Goal: Task Accomplishment & Management: Manage account settings

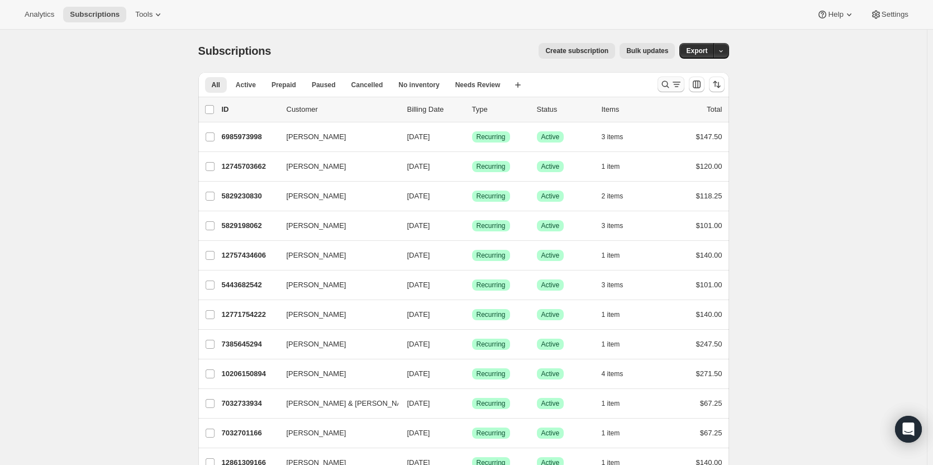
click at [669, 87] on icon "Search and filter results" at bounding box center [665, 84] width 11 height 11
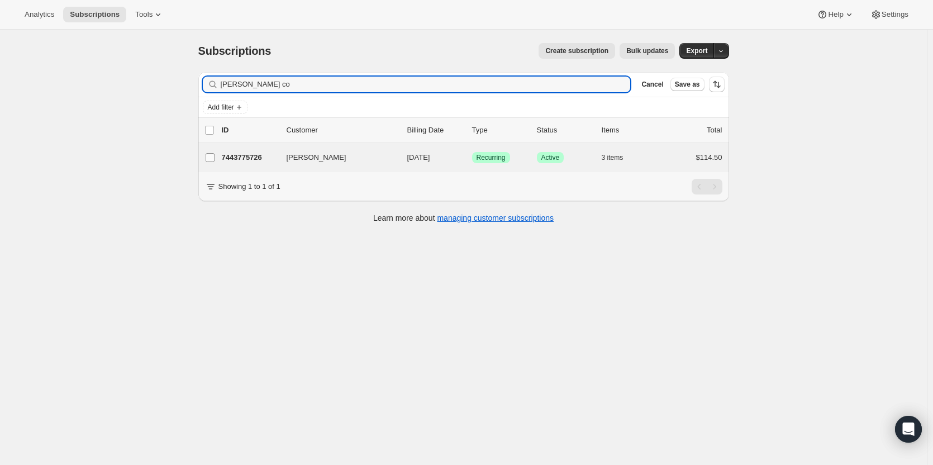
type input "[PERSON_NAME] co"
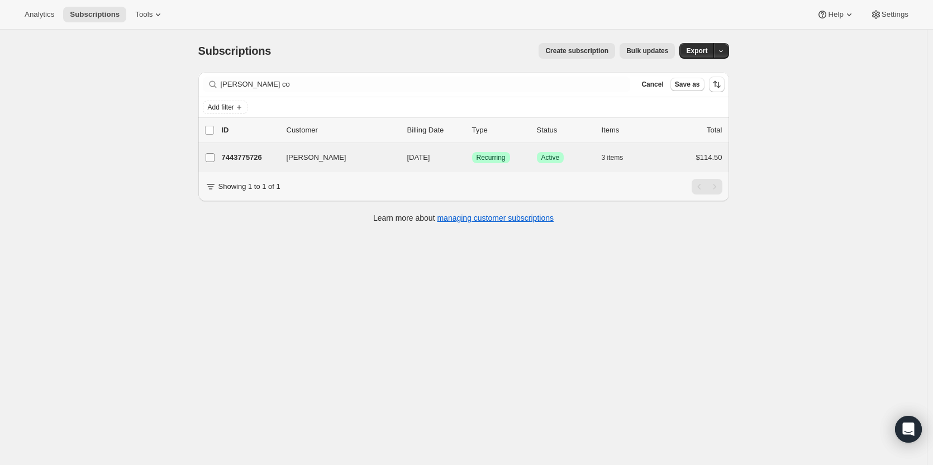
click at [211, 161] on input "[PERSON_NAME]" at bounding box center [210, 157] width 9 height 9
checkbox input "true"
click at [252, 157] on p "7443775726" at bounding box center [250, 158] width 56 height 11
checkbox input "false"
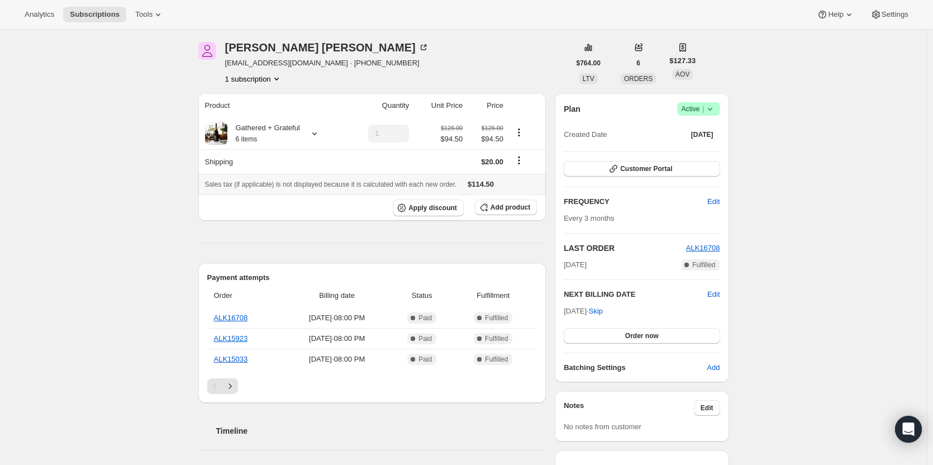
scroll to position [56, 0]
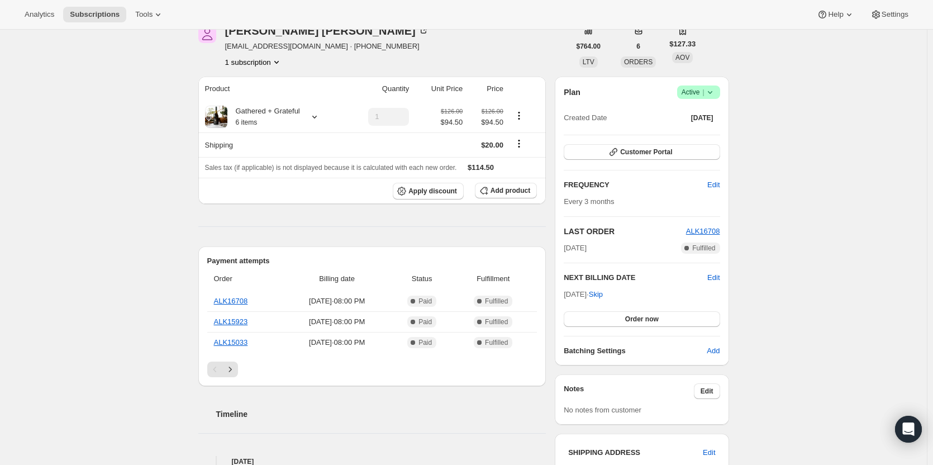
click at [712, 89] on icon at bounding box center [710, 92] width 11 height 11
click at [711, 114] on span "Pause subscription" at bounding box center [701, 114] width 61 height 8
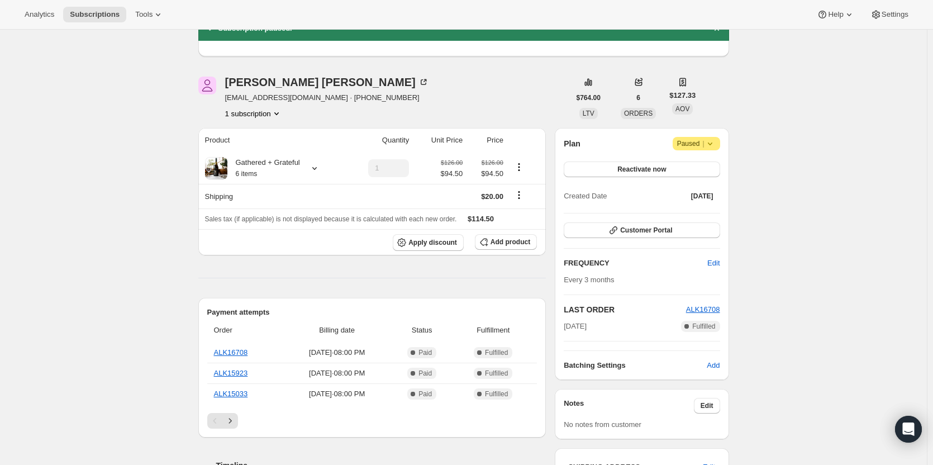
click at [714, 147] on icon at bounding box center [710, 143] width 11 height 11
click at [627, 149] on div "Plan Attention Paused |" at bounding box center [642, 143] width 156 height 13
click at [644, 163] on button "Reactivate now" at bounding box center [642, 170] width 156 height 16
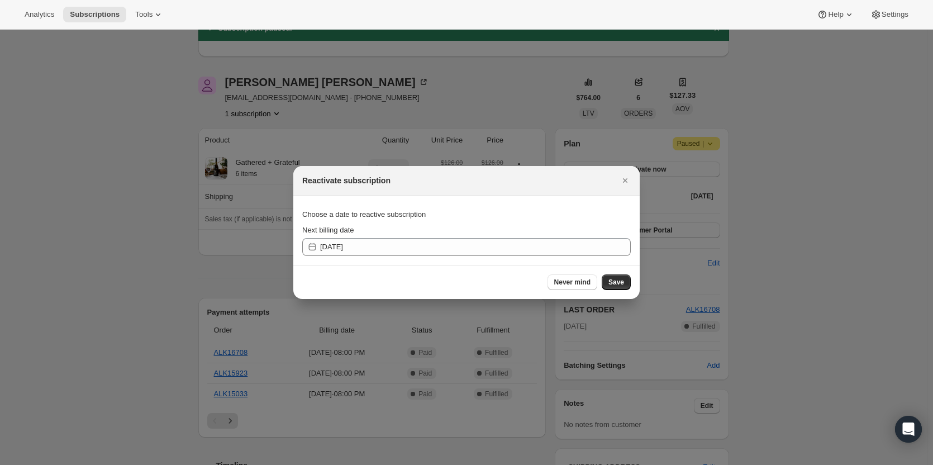
click at [565, 282] on span "Never mind" at bounding box center [572, 282] width 36 height 9
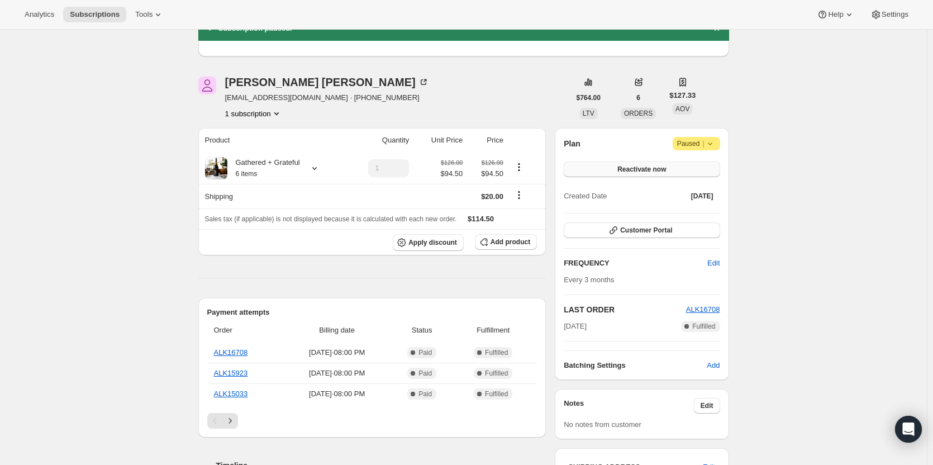
click at [687, 168] on button "Reactivate now" at bounding box center [642, 170] width 156 height 16
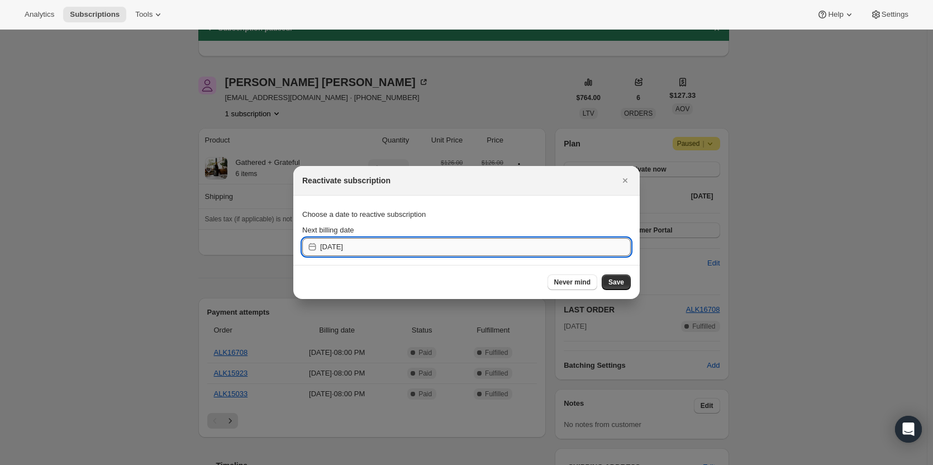
click at [345, 249] on input "[DATE]" at bounding box center [475, 247] width 311 height 18
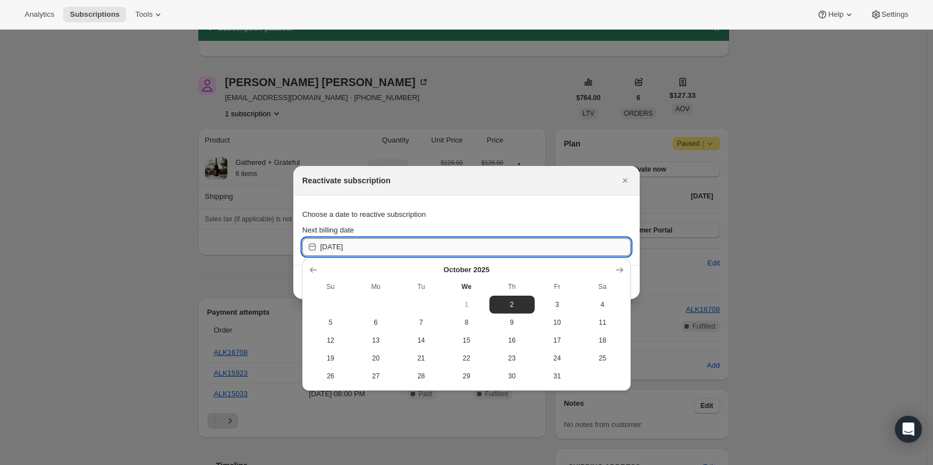
click at [357, 248] on input "[DATE]" at bounding box center [475, 247] width 311 height 18
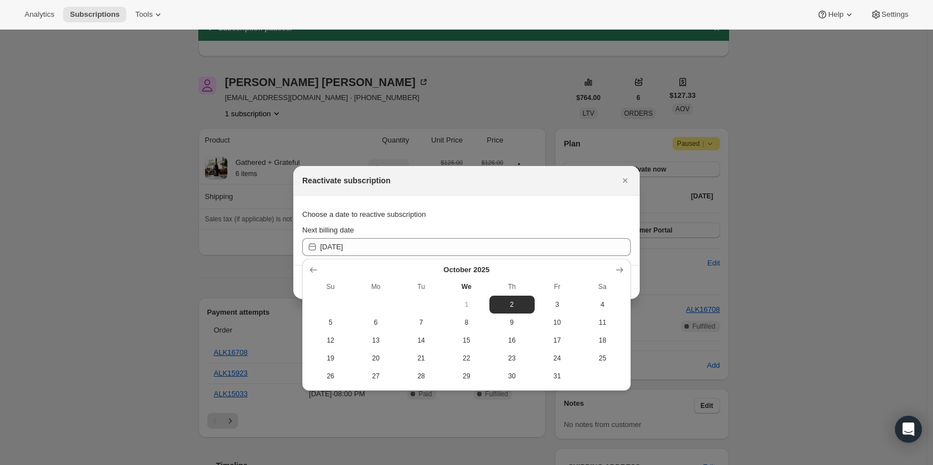
click at [622, 181] on icon "Close" at bounding box center [625, 180] width 11 height 11
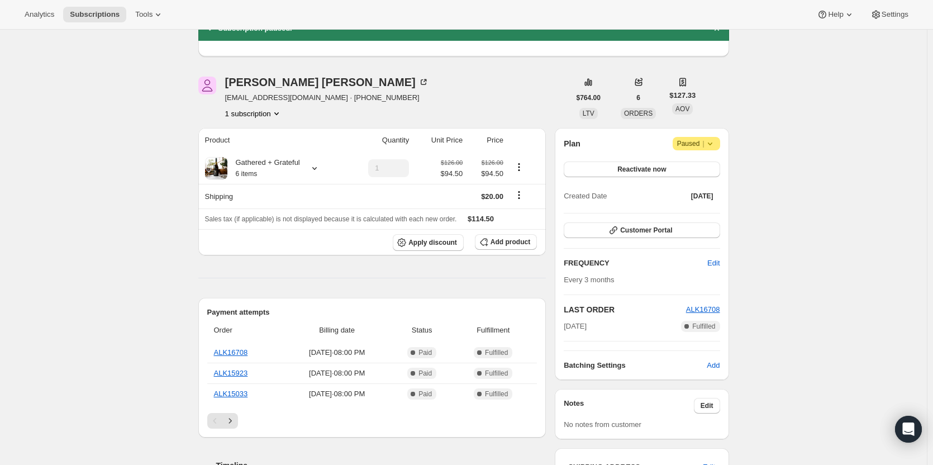
click at [716, 144] on icon at bounding box center [710, 143] width 11 height 11
click at [761, 145] on div "Subscription #7443775726. This page is ready Subscription #7443775726 Success R…" at bounding box center [463, 430] width 927 height 913
click at [661, 165] on button "Reactivate now" at bounding box center [642, 170] width 156 height 16
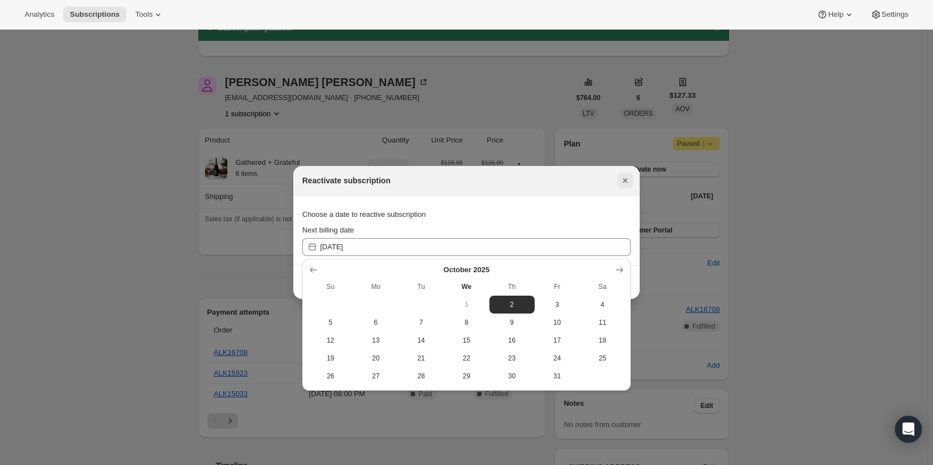
click at [629, 179] on icon "Close" at bounding box center [625, 180] width 11 height 11
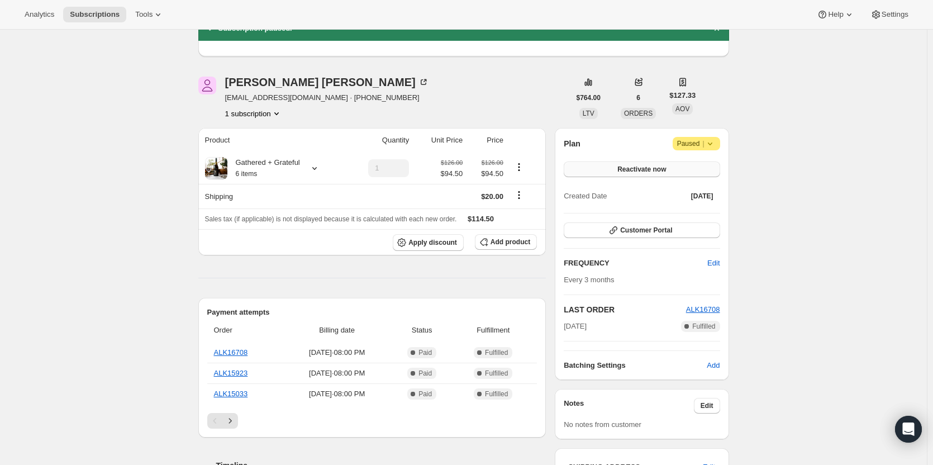
click at [682, 167] on button "Reactivate now" at bounding box center [642, 170] width 156 height 16
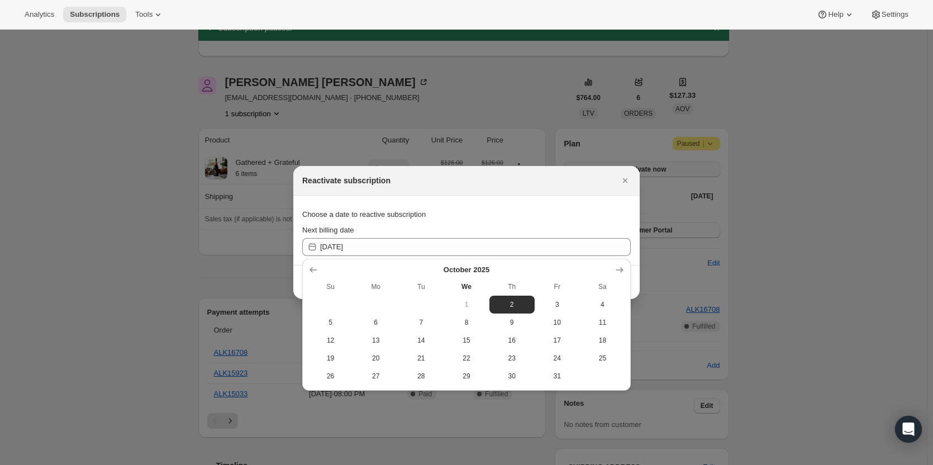
scroll to position [0, 0]
click at [624, 274] on icon "Show next month, November 2025" at bounding box center [619, 269] width 11 height 11
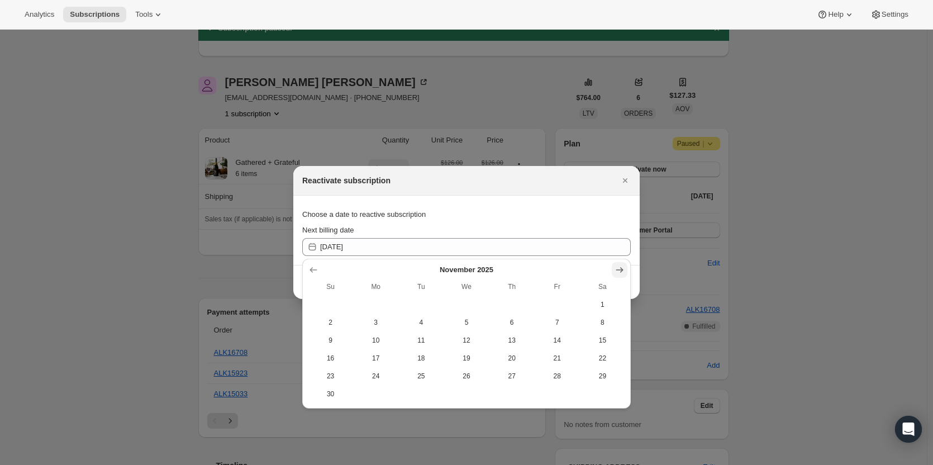
click at [624, 274] on icon "Show next month, December 2025" at bounding box center [619, 269] width 11 height 11
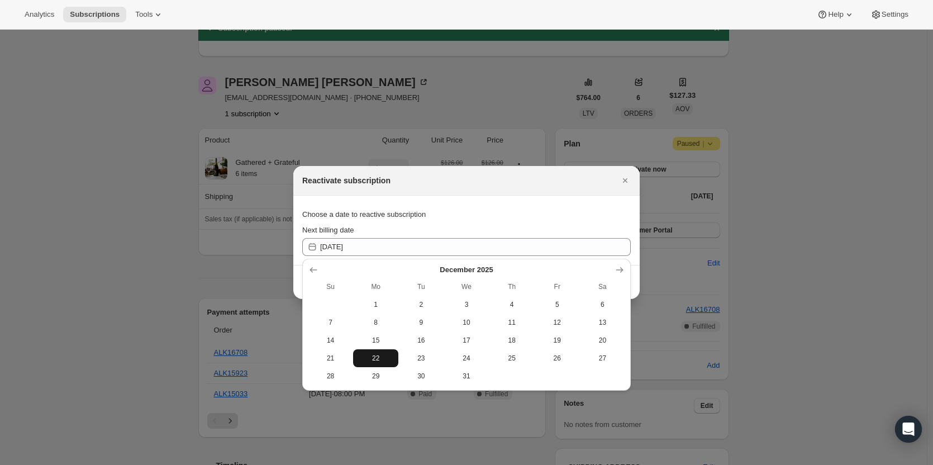
click at [379, 359] on span "22" at bounding box center [376, 358] width 36 height 9
type input "[DATE]"
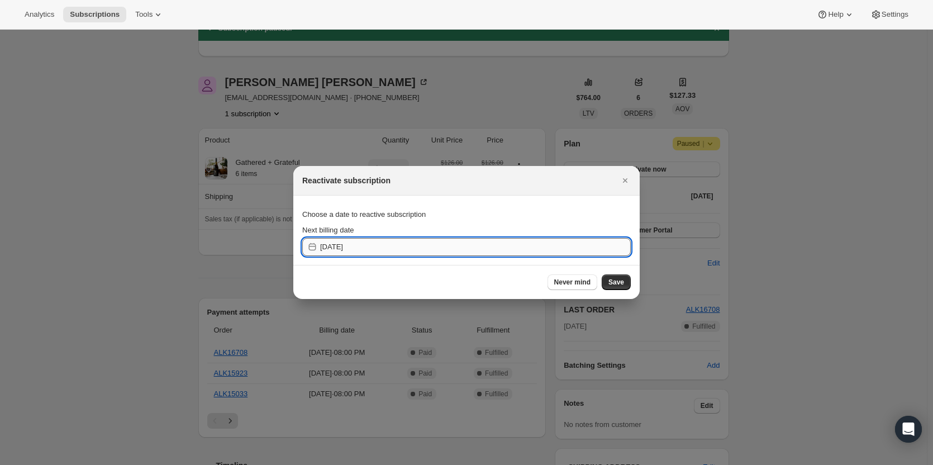
click at [360, 248] on input "[DATE]" at bounding box center [475, 247] width 311 height 18
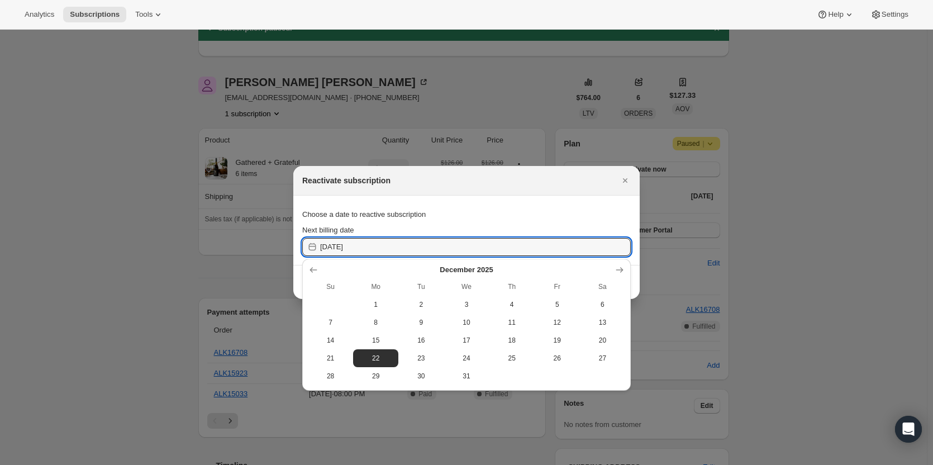
click at [387, 361] on span "22" at bounding box center [376, 358] width 36 height 9
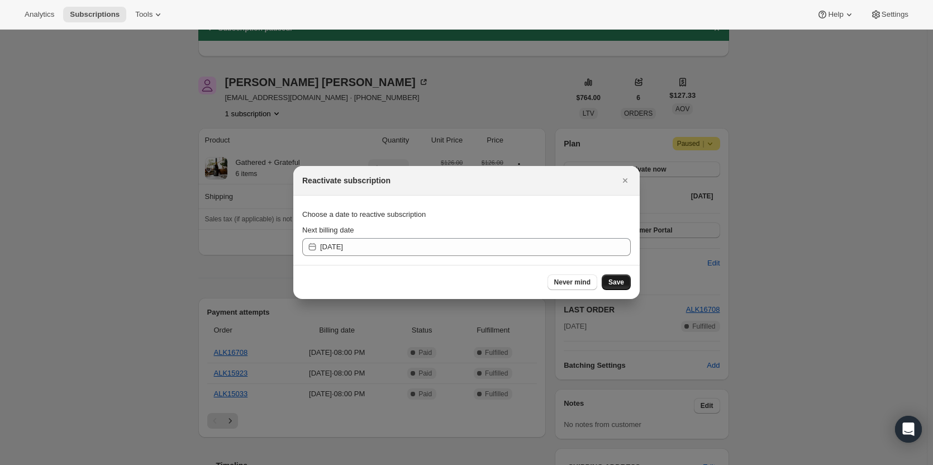
click at [620, 283] on span "Save" at bounding box center [617, 282] width 16 height 9
